Goal: Transaction & Acquisition: Subscribe to service/newsletter

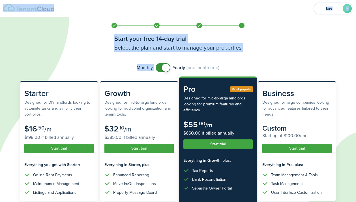
drag, startPoint x: 354, startPoint y: 35, endPoint x: 356, endPoint y: 49, distance: 13.7
click at [355, 49] on html "kae K Start your free 14-day trial Select the plan and start to manage your pro…" at bounding box center [178, 101] width 356 height 202
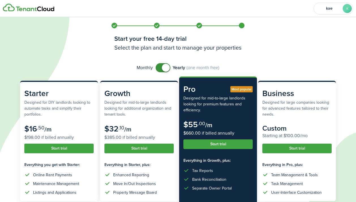
click at [335, 50] on icon at bounding box center [179, 101] width 358 height 202
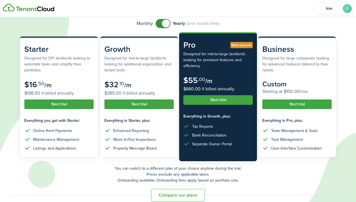
scroll to position [45, 0]
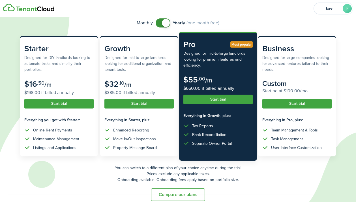
click at [174, 195] on button "Compare our plans" at bounding box center [178, 194] width 54 height 12
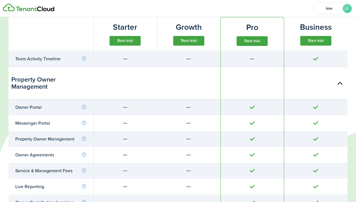
scroll to position [1743, 0]
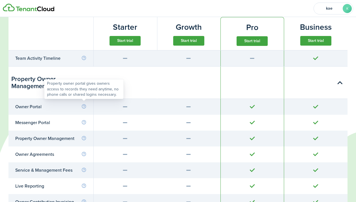
click at [84, 104] on info-icon at bounding box center [83, 106] width 5 height 5
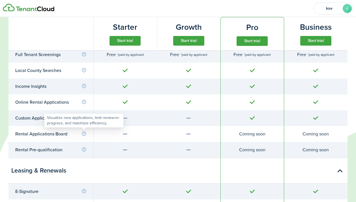
scroll to position [660, 0]
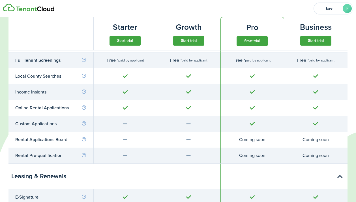
drag, startPoint x: 354, startPoint y: 61, endPoint x: 355, endPoint y: 27, distance: 34.5
click at [346, 37] on subscription-pricing-card-mini "Business Start trial" at bounding box center [316, 33] width 64 height 33
